Goal: Task Accomplishment & Management: Manage account settings

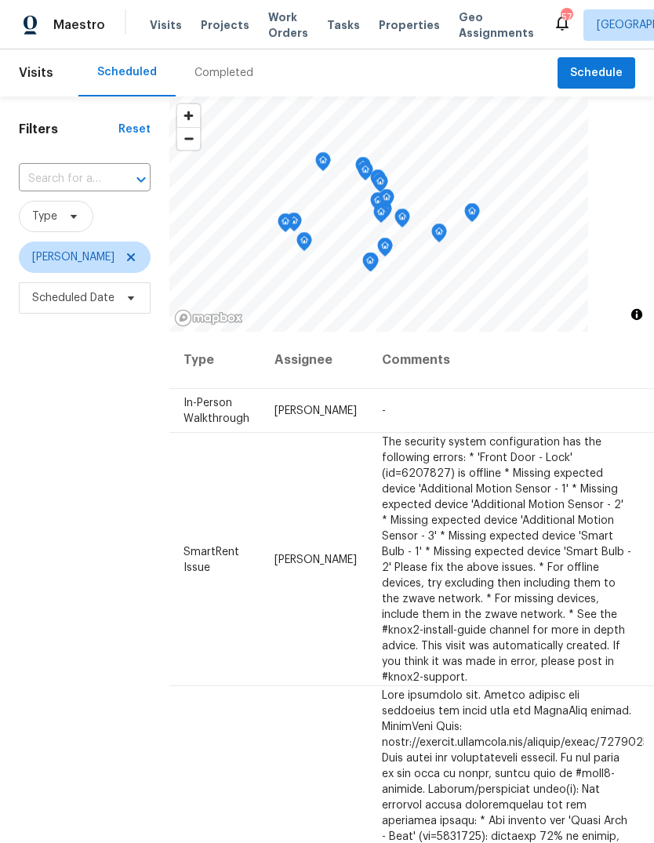
scroll to position [0, 128]
click at [0, 0] on icon at bounding box center [0, 0] width 0 height 0
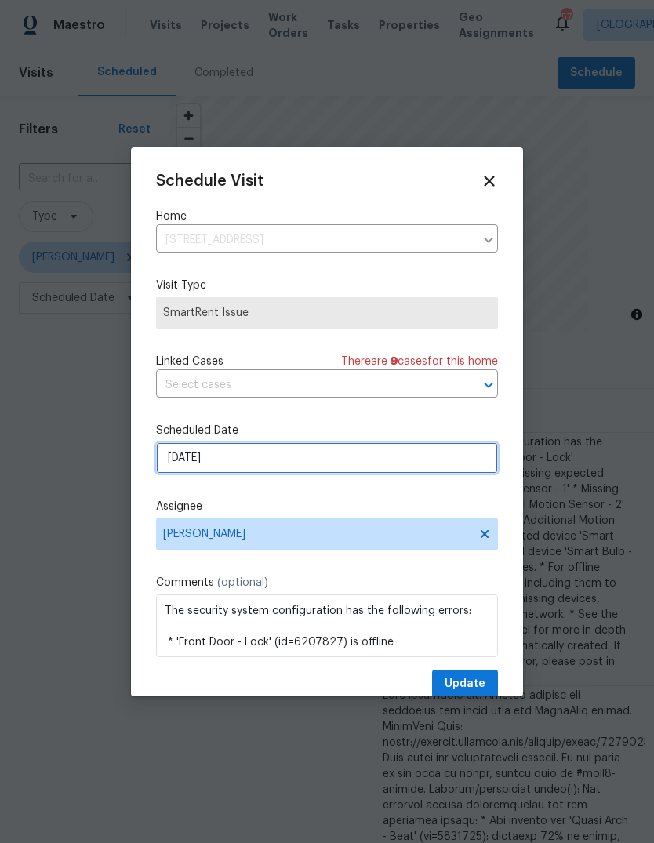
click at [253, 463] on input "[DATE]" at bounding box center [327, 457] width 342 height 31
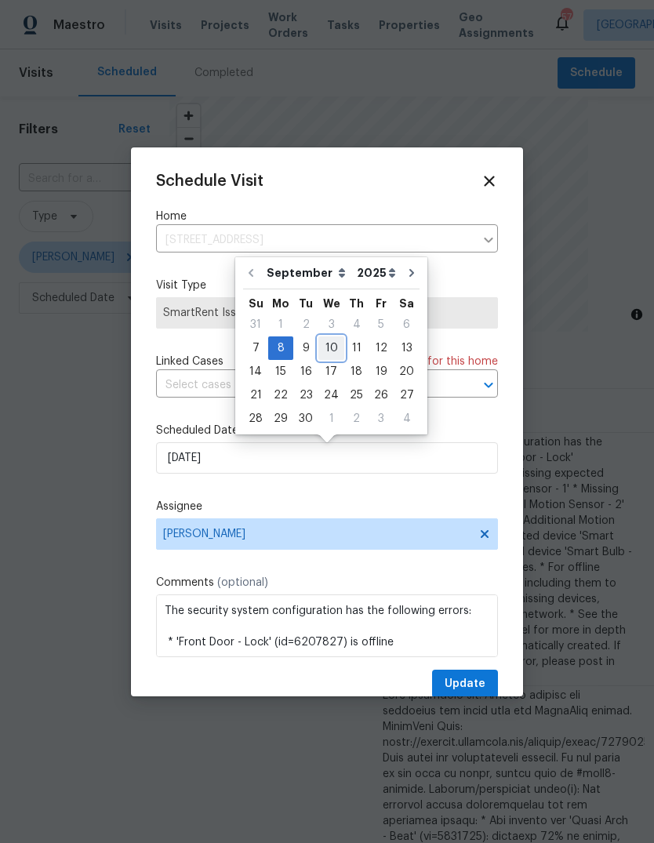
click at [330, 353] on div "10" at bounding box center [331, 348] width 26 height 22
type input "[DATE]"
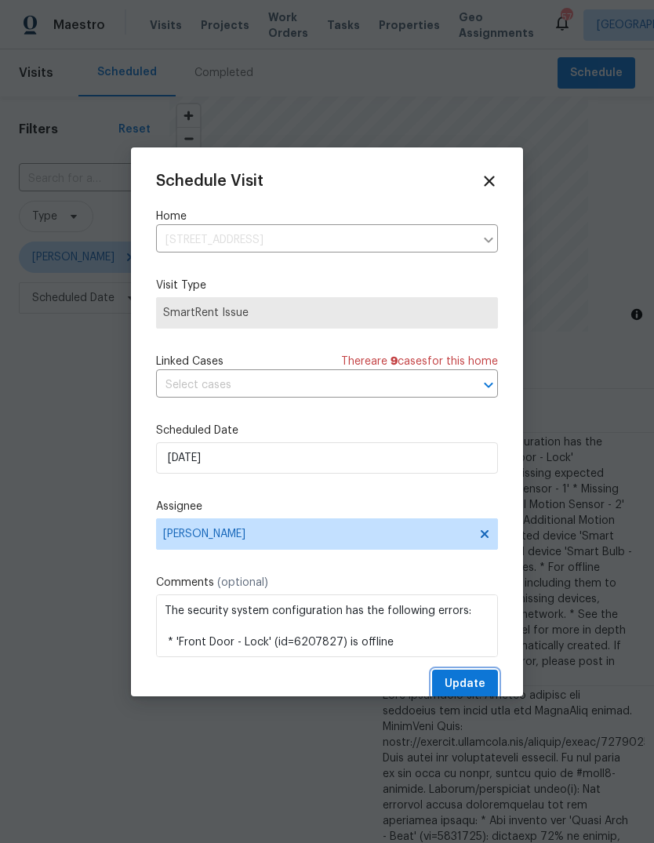
click at [464, 688] on span "Update" at bounding box center [464, 684] width 41 height 20
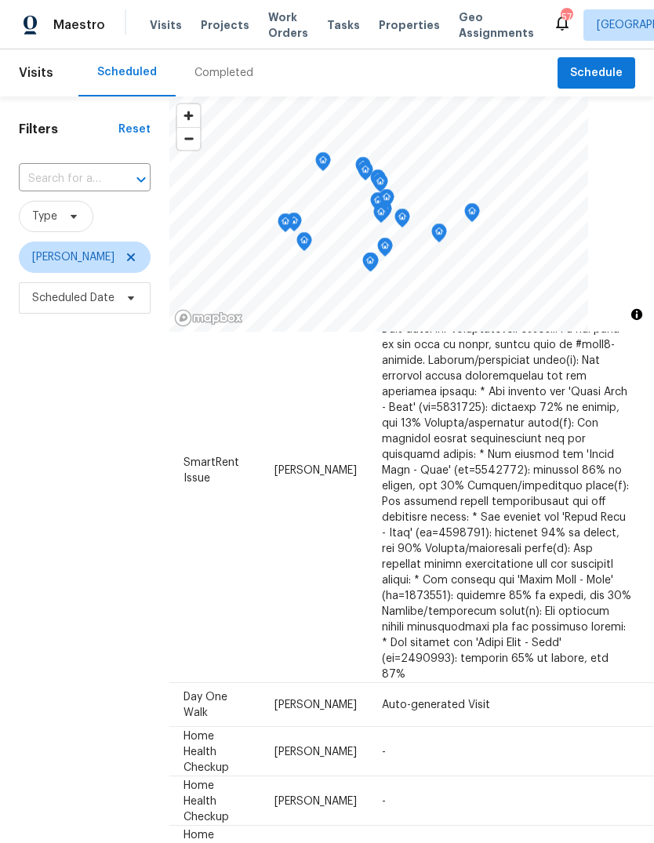
scroll to position [179, 128]
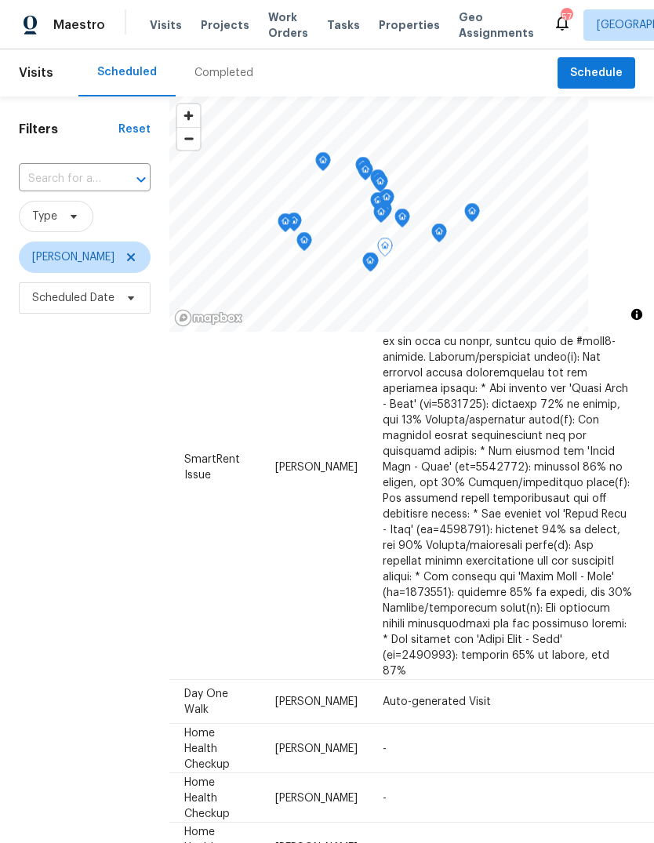
click at [0, 0] on span at bounding box center [0, 0] width 0 height 0
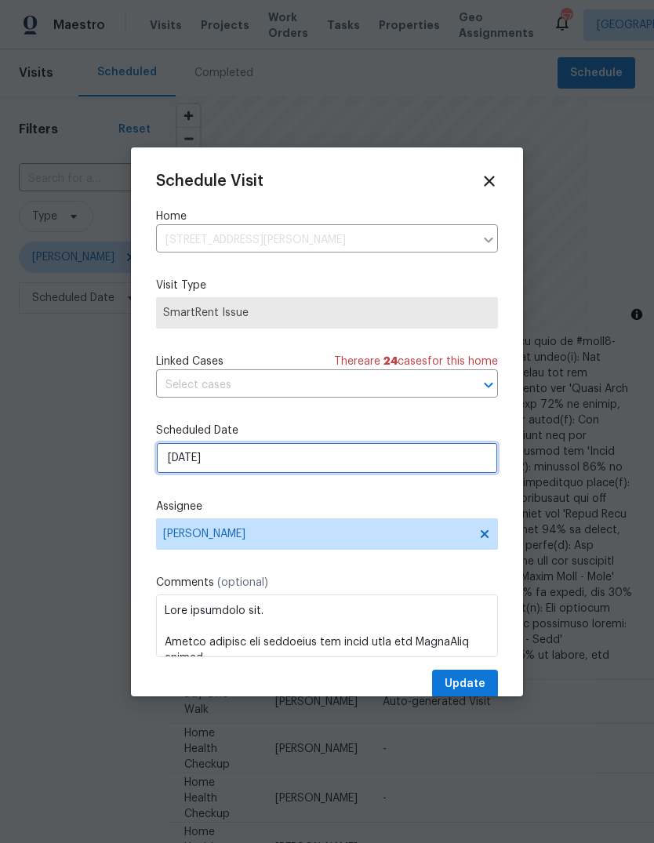
click at [246, 466] on input "[DATE]" at bounding box center [327, 457] width 342 height 31
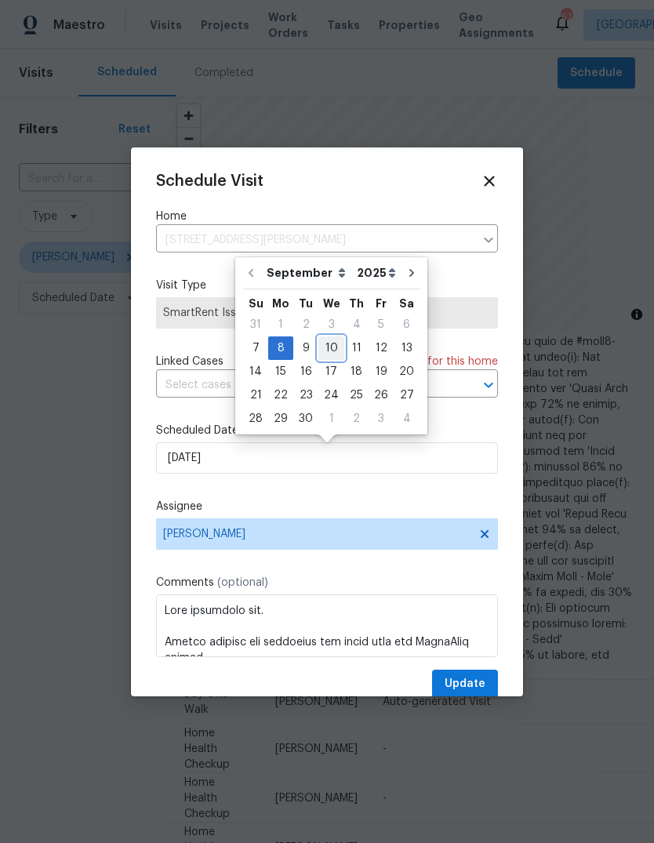
click at [330, 349] on div "10" at bounding box center [331, 348] width 26 height 22
type input "[DATE]"
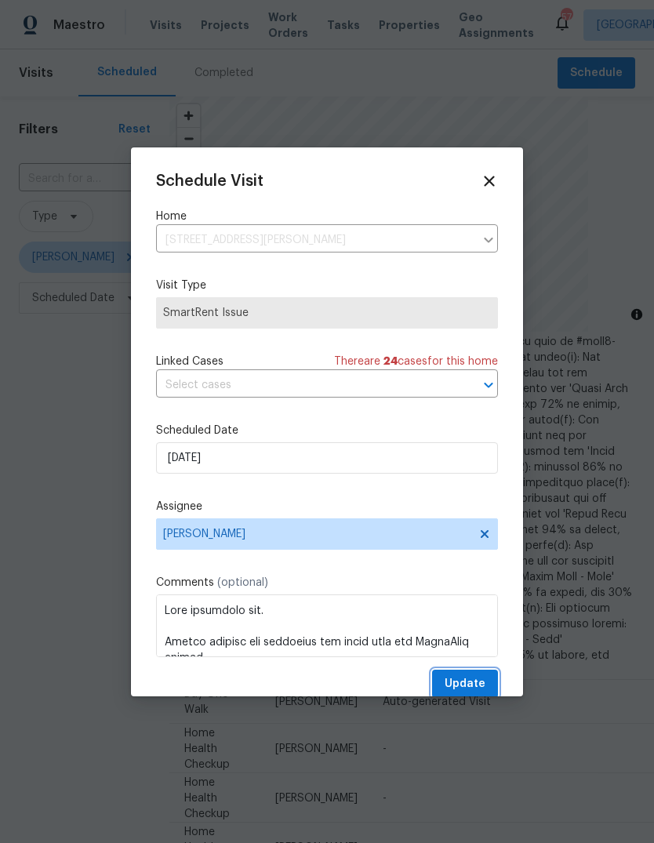
click at [471, 681] on span "Update" at bounding box center [464, 684] width 41 height 20
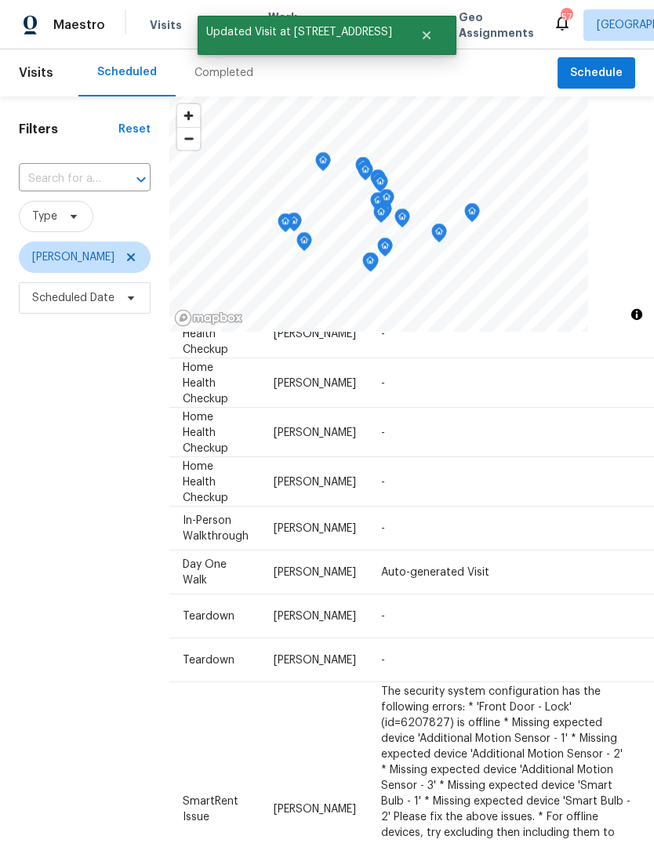
scroll to position [168, 128]
click at [0, 0] on icon at bounding box center [0, 0] width 0 height 0
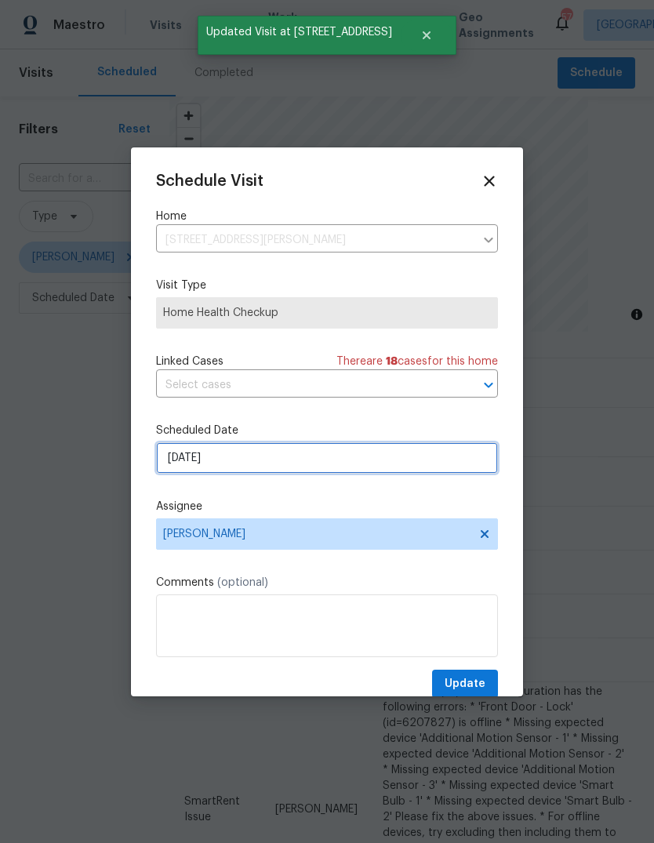
click at [265, 462] on input "[DATE]" at bounding box center [327, 457] width 342 height 31
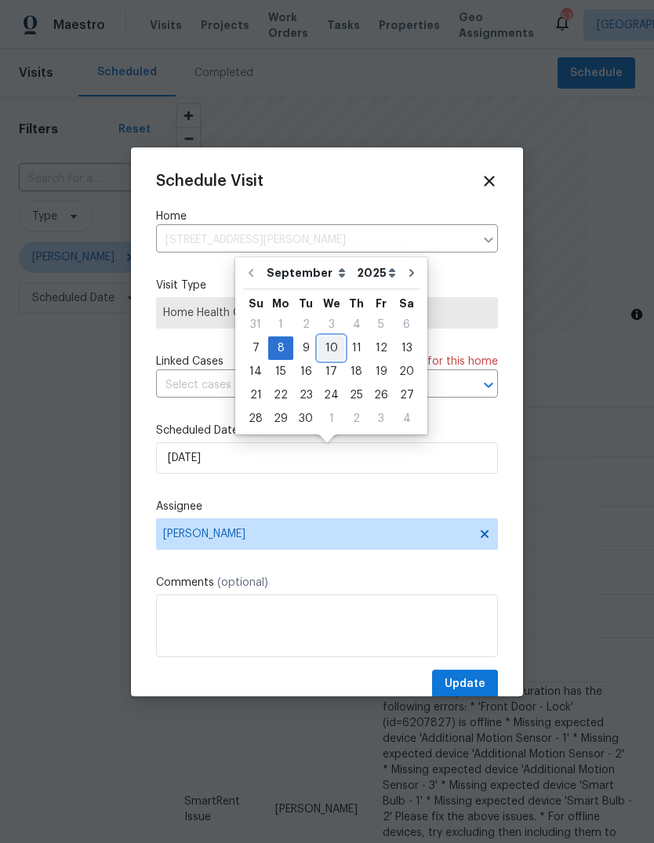
click at [332, 346] on div "10" at bounding box center [331, 348] width 26 height 22
type input "[DATE]"
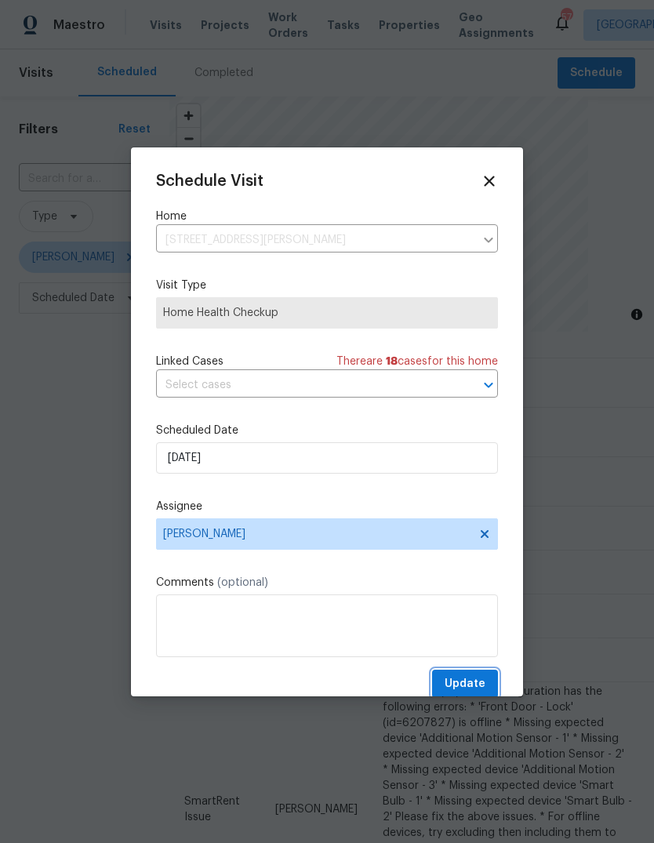
click at [473, 684] on span "Update" at bounding box center [464, 684] width 41 height 20
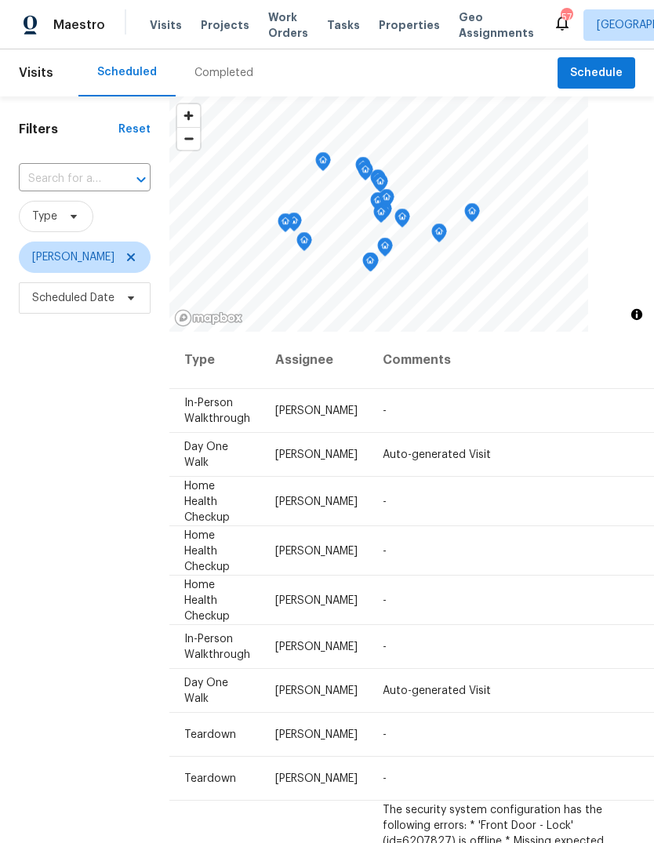
scroll to position [0, 128]
click at [0, 0] on icon at bounding box center [0, 0] width 0 height 0
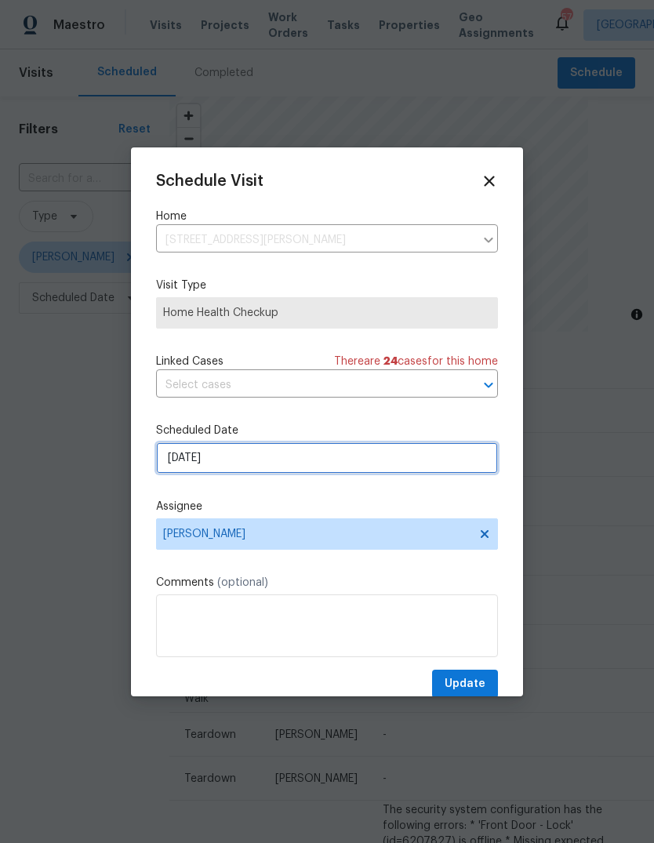
click at [255, 454] on input "[DATE]" at bounding box center [327, 457] width 342 height 31
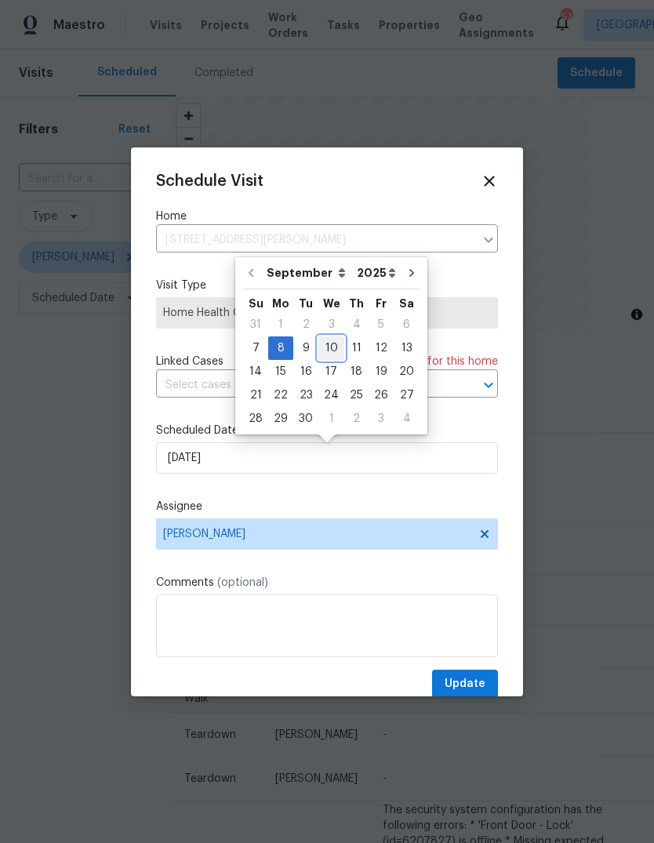
click at [332, 347] on div "10" at bounding box center [331, 348] width 26 height 22
type input "[DATE]"
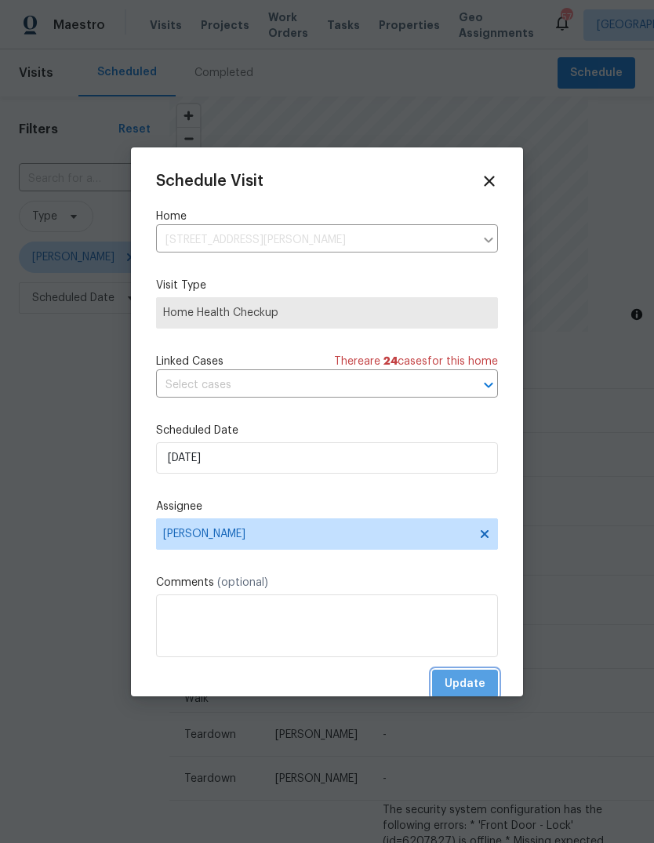
click at [477, 680] on span "Update" at bounding box center [464, 684] width 41 height 20
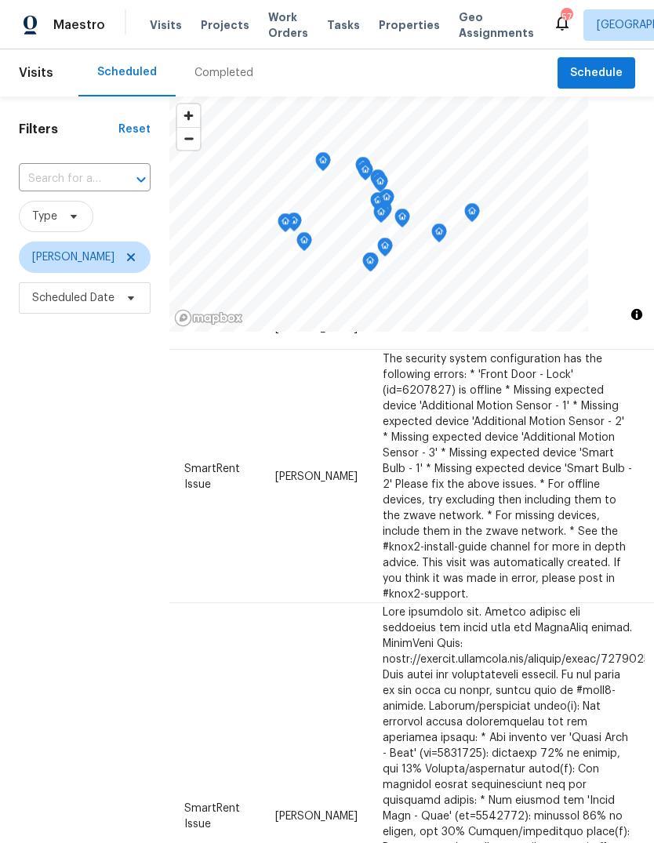
scroll to position [401, 128]
click at [0, 0] on span at bounding box center [0, 0] width 0 height 0
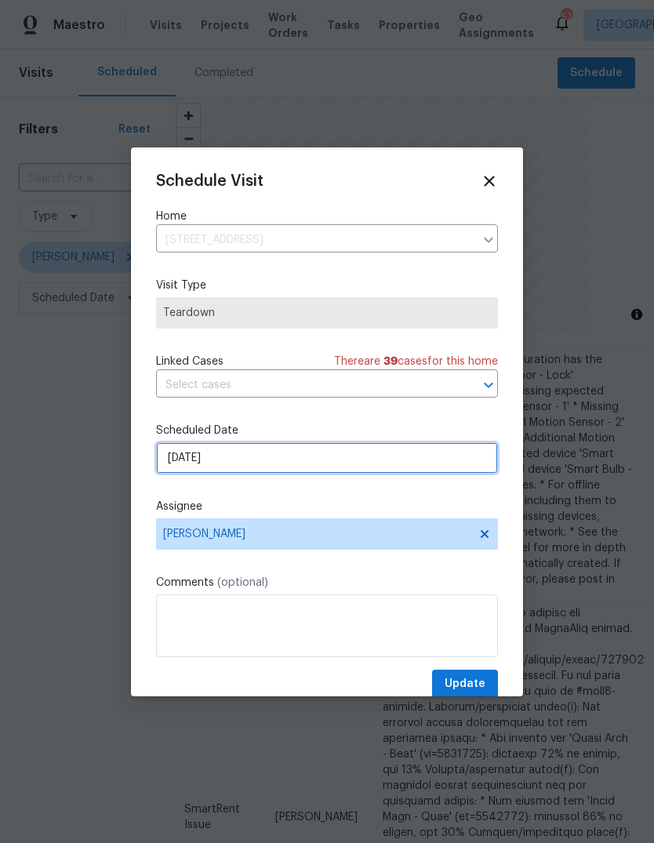
click at [251, 461] on input "[DATE]" at bounding box center [327, 457] width 342 height 31
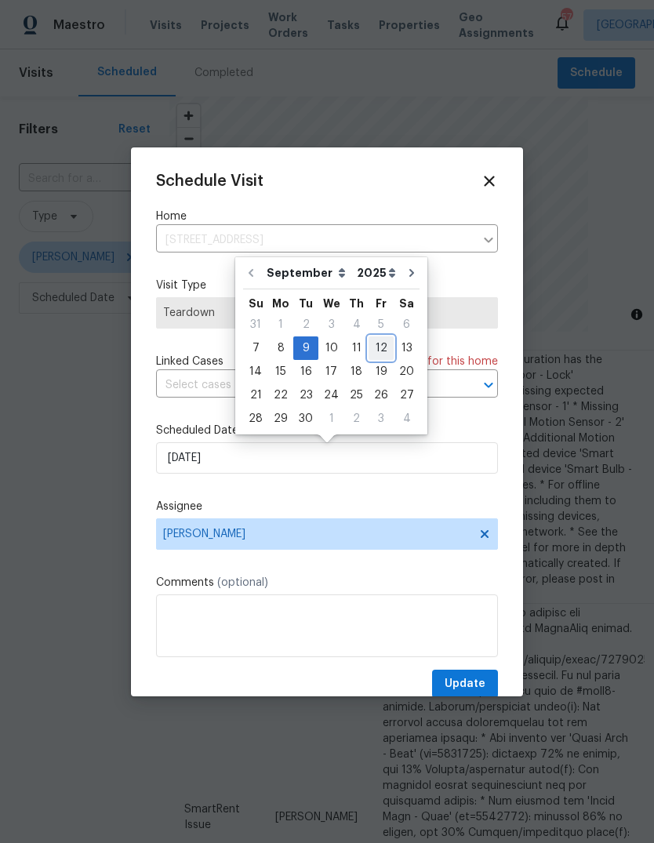
click at [372, 353] on div "12" at bounding box center [380, 348] width 25 height 22
type input "[DATE]"
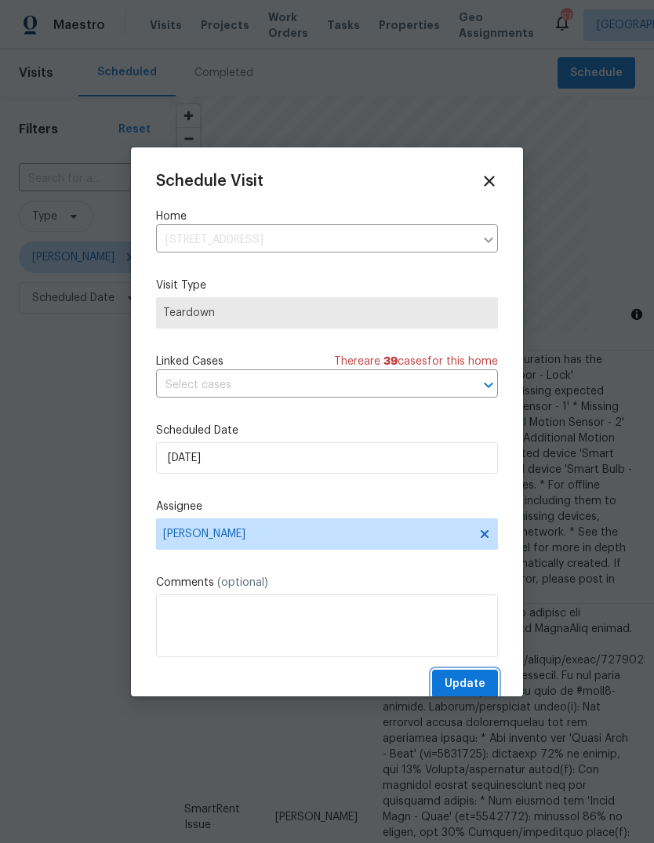
click at [470, 680] on span "Update" at bounding box center [464, 684] width 41 height 20
